Goal: Task Accomplishment & Management: Manage account settings

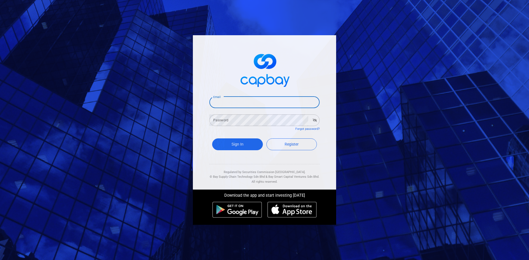
click at [246, 101] on input "Email" at bounding box center [264, 103] width 110 height 12
click at [315, 120] on icon "button" at bounding box center [315, 120] width 4 height 3
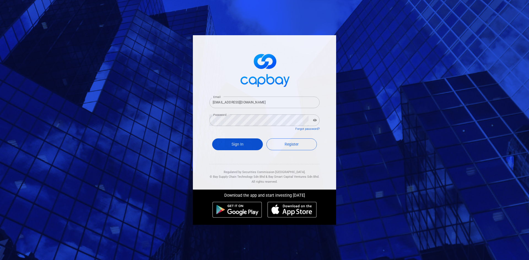
click at [241, 146] on button "Sign In" at bounding box center [237, 145] width 51 height 12
click at [315, 121] on icon "button" at bounding box center [315, 120] width 4 height 2
click at [315, 121] on icon "button" at bounding box center [315, 120] width 4 height 3
click at [271, 103] on input "[EMAIL_ADDRESS][DOMAIN_NAME]" at bounding box center [264, 103] width 110 height 12
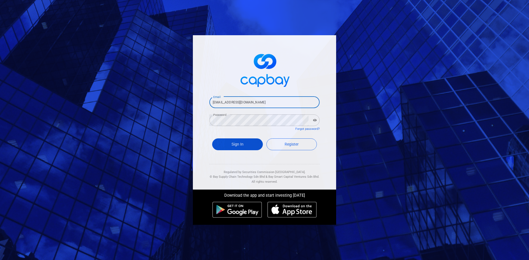
type input "[EMAIL_ADDRESS][DOMAIN_NAME]"
click at [238, 141] on button "Sign In" at bounding box center [237, 145] width 51 height 12
click at [219, 143] on button "Sign In" at bounding box center [237, 145] width 51 height 12
